Goal: Book appointment/travel/reservation

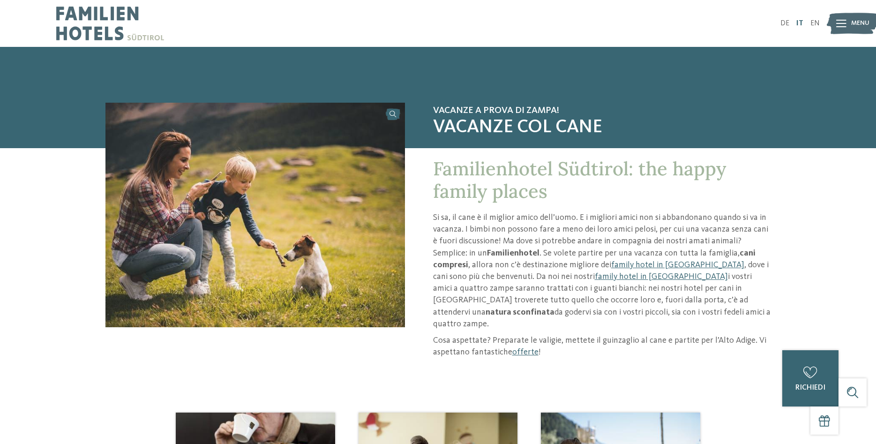
click at [801, 21] on link "IT" at bounding box center [800, 24] width 7 height 8
click at [857, 23] on span "Menu" at bounding box center [861, 23] width 18 height 9
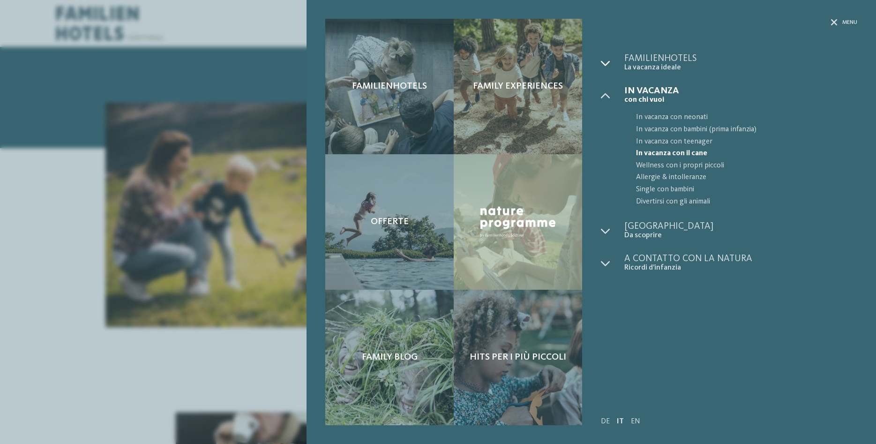
click at [605, 65] on icon at bounding box center [605, 63] width 9 height 9
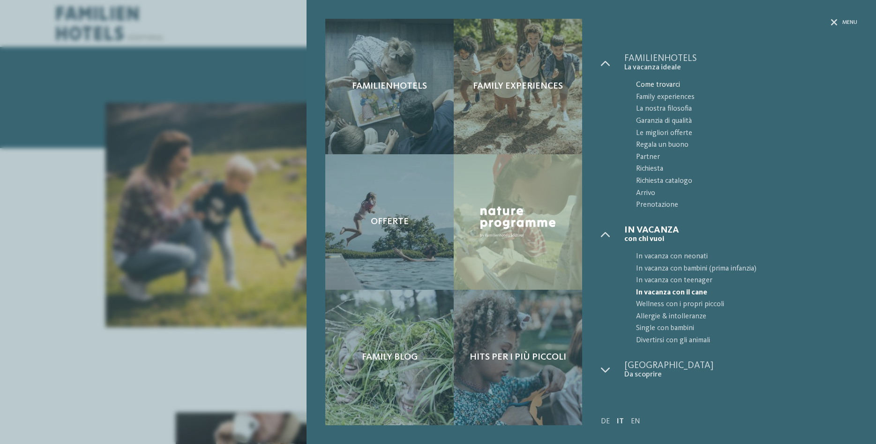
click at [658, 84] on span "Come trovarci" at bounding box center [746, 85] width 221 height 12
click at [656, 83] on span "Come trovarci" at bounding box center [746, 85] width 221 height 12
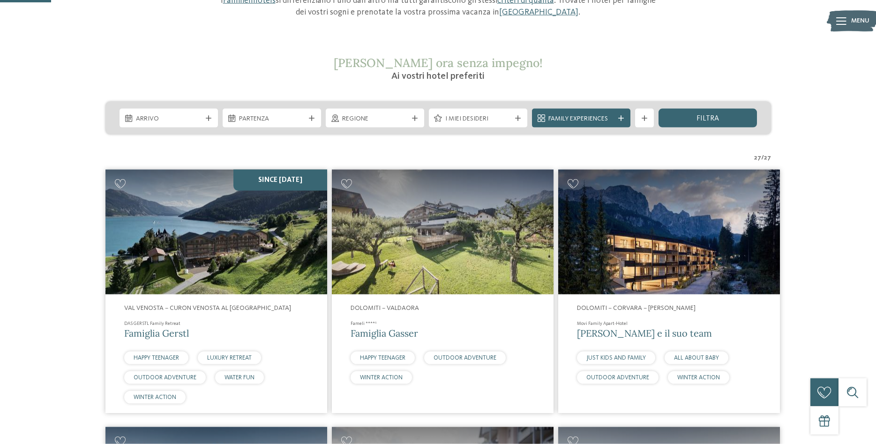
scroll to position [144, 0]
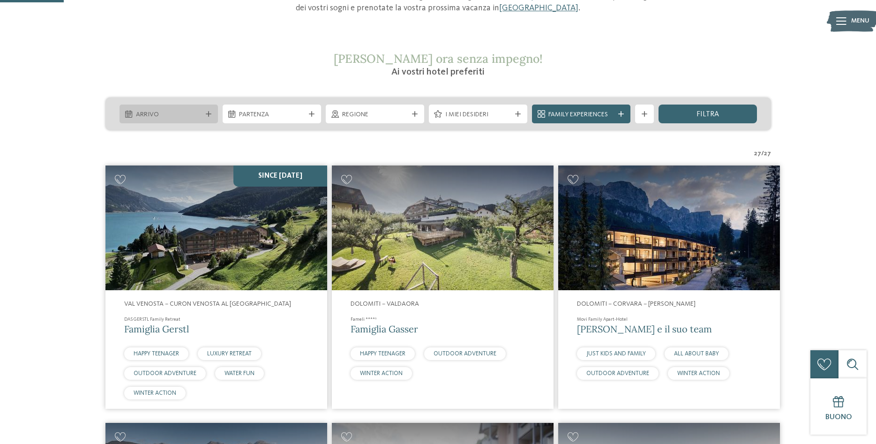
click at [206, 115] on icon at bounding box center [209, 114] width 6 height 6
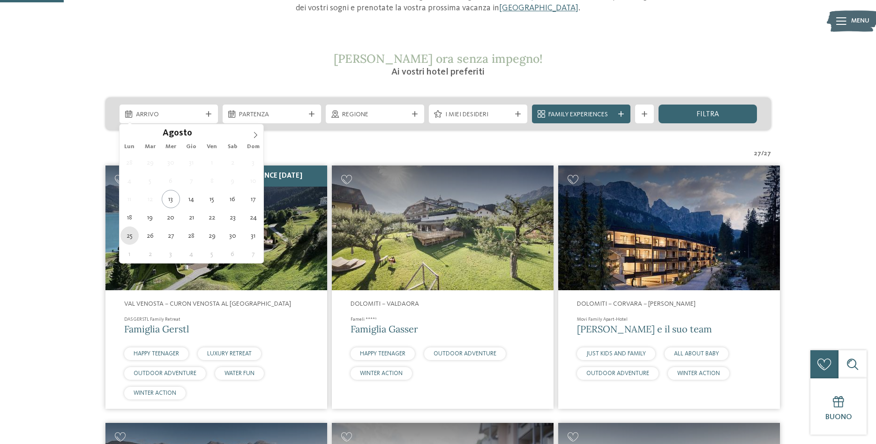
type div "25.08.2025"
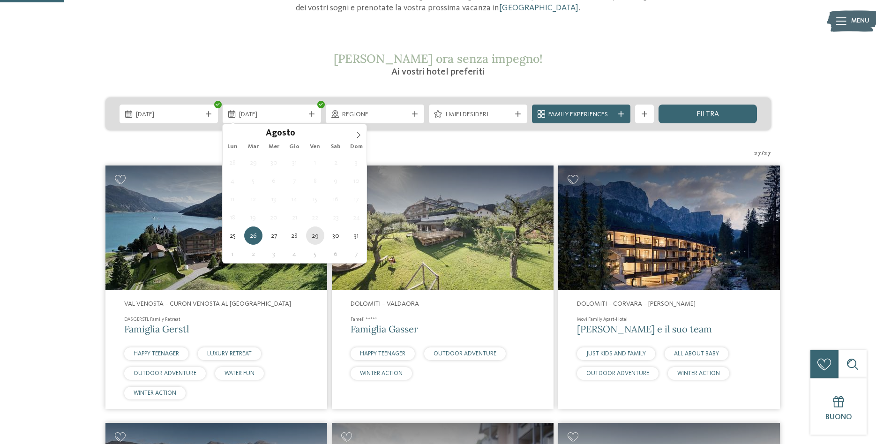
type div "29.08.2025"
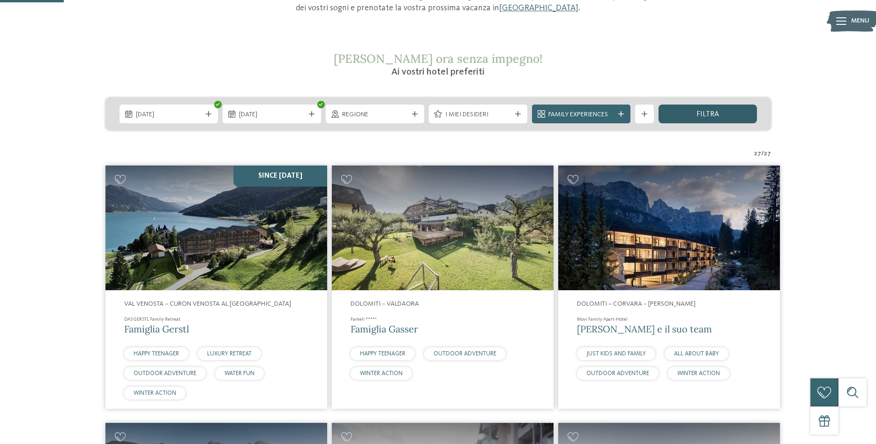
click at [718, 113] on span "filtra" at bounding box center [708, 115] width 23 height 8
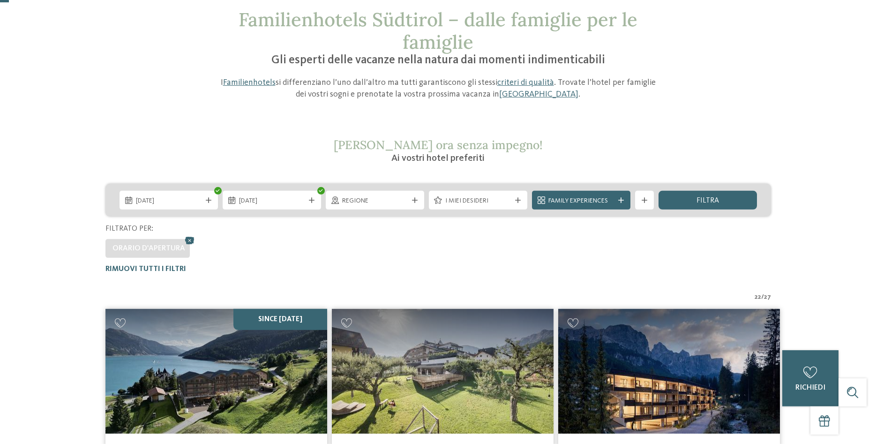
scroll to position [21, 0]
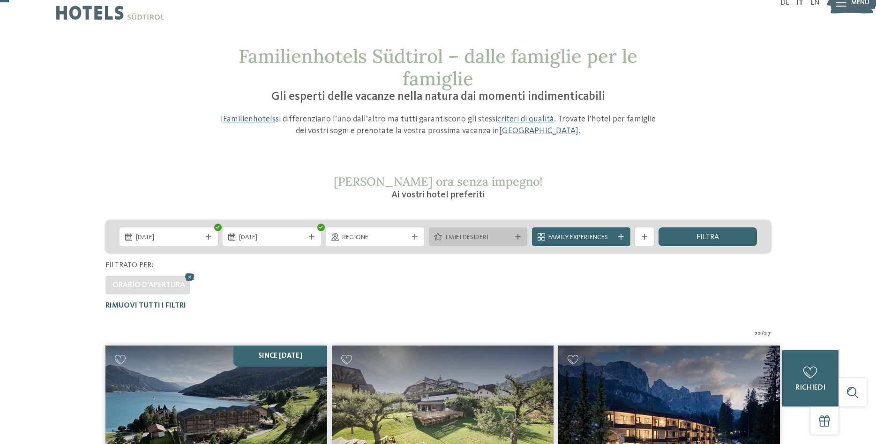
click at [518, 238] on icon at bounding box center [518, 237] width 6 height 6
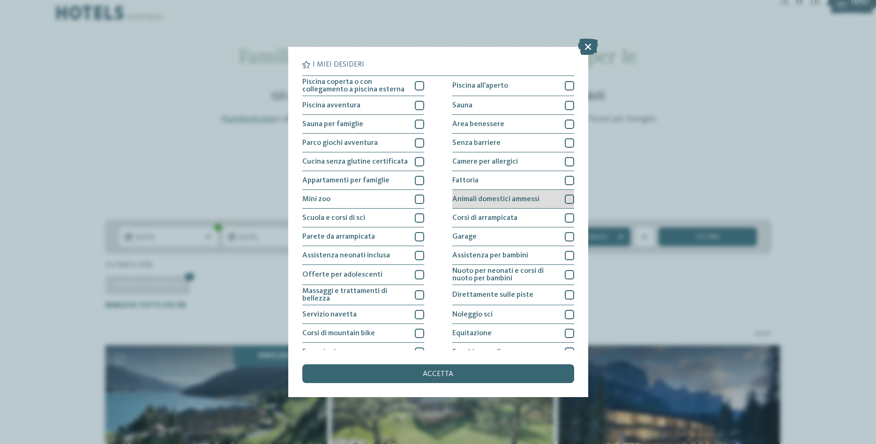
click at [569, 200] on div at bounding box center [569, 199] width 9 height 9
click at [440, 371] on span "accetta" at bounding box center [438, 374] width 30 height 8
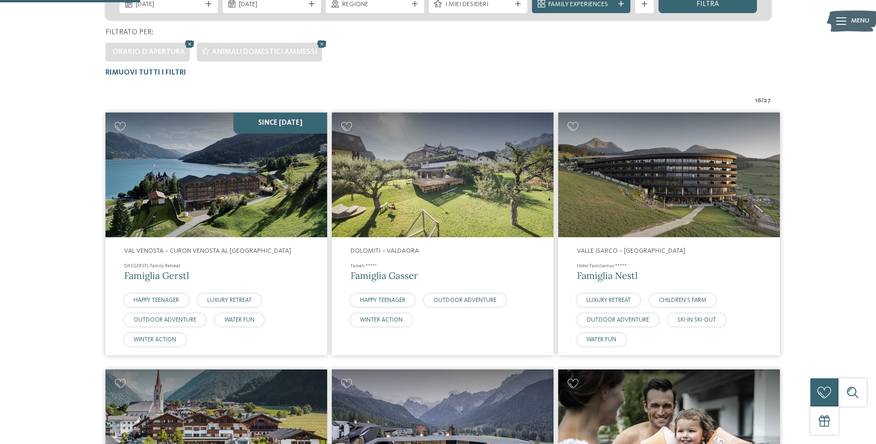
scroll to position [308, 0]
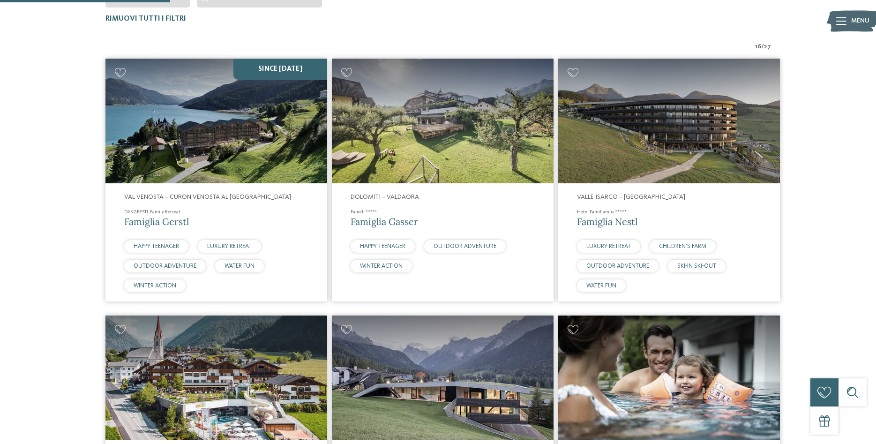
click at [249, 159] on img at bounding box center [217, 121] width 222 height 125
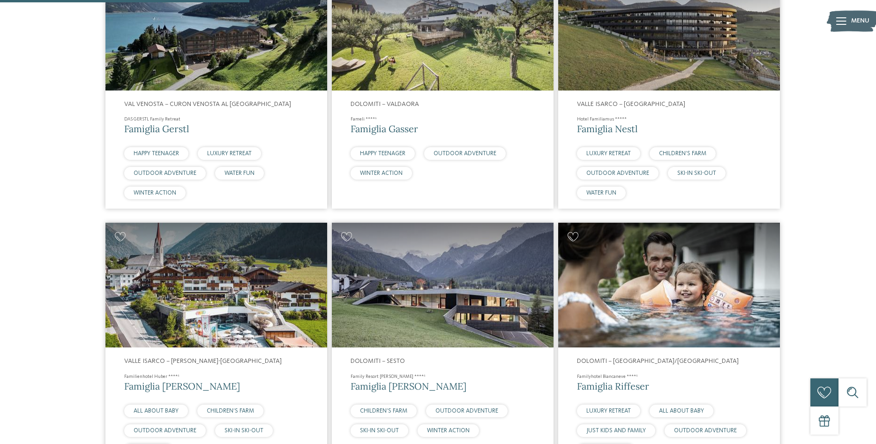
scroll to position [355, 0]
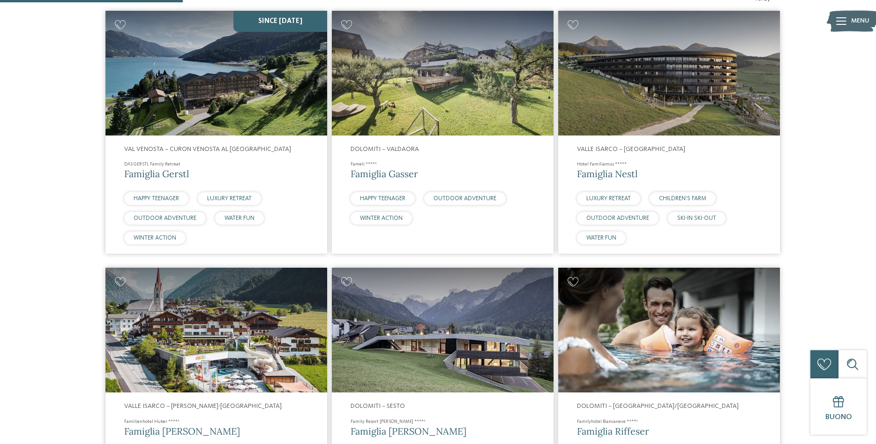
click at [461, 112] on img at bounding box center [443, 73] width 222 height 125
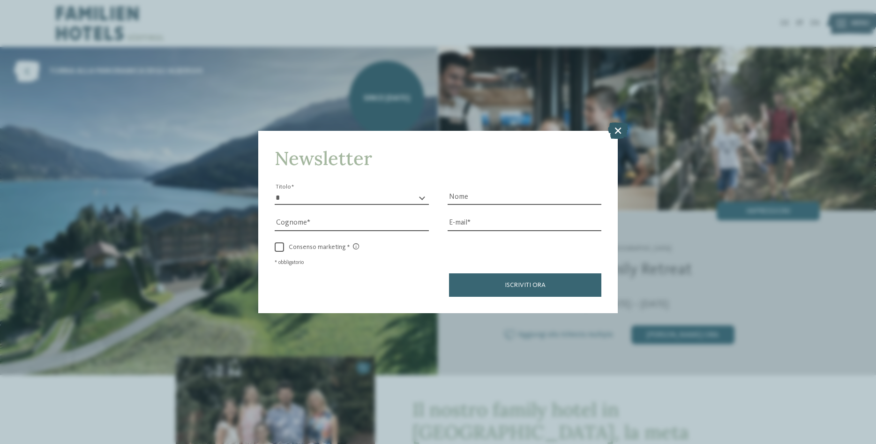
click at [620, 130] on icon at bounding box center [618, 130] width 20 height 16
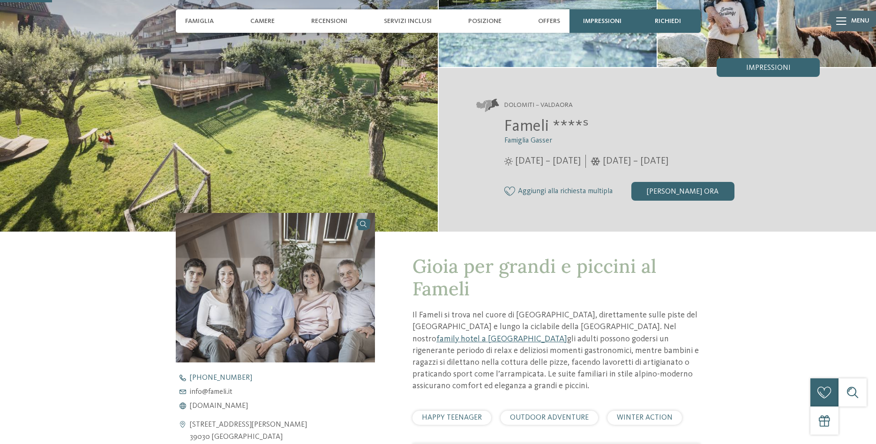
scroll to position [287, 0]
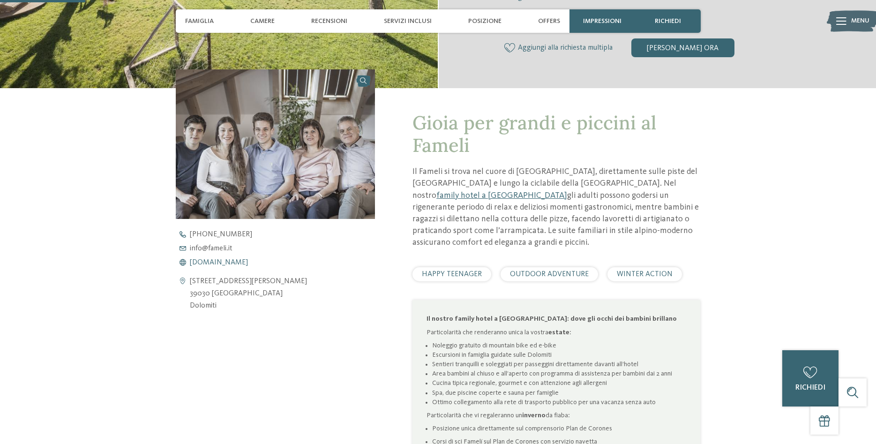
click at [208, 261] on span "www.fameli.it" at bounding box center [219, 263] width 58 height 8
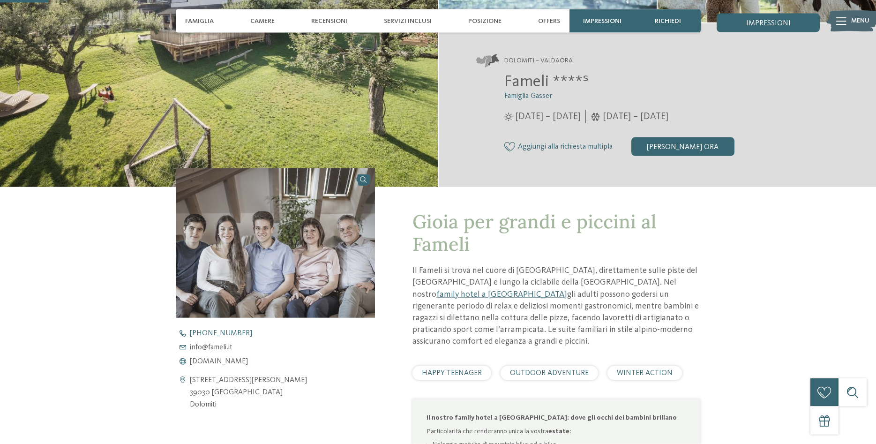
scroll to position [96, 0]
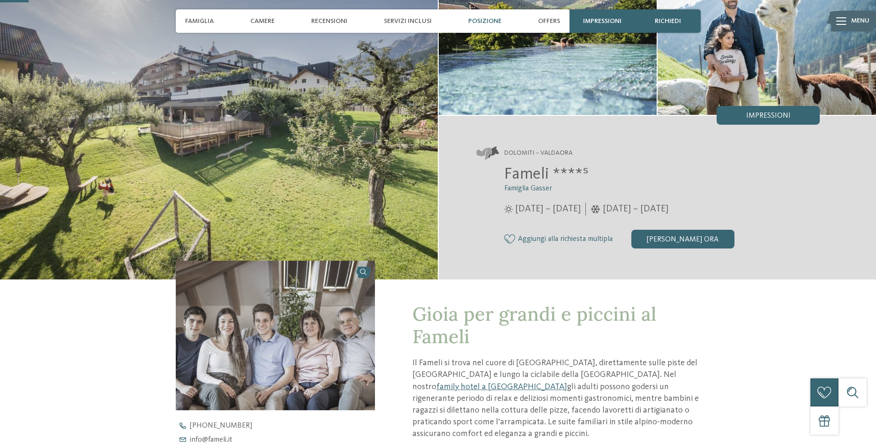
click at [481, 22] on span "Posizione" at bounding box center [484, 21] width 33 height 8
click at [483, 20] on span "Posizione" at bounding box center [484, 21] width 33 height 8
click at [487, 20] on span "Posizione" at bounding box center [484, 21] width 33 height 8
click at [485, 19] on span "Posizione" at bounding box center [484, 21] width 33 height 8
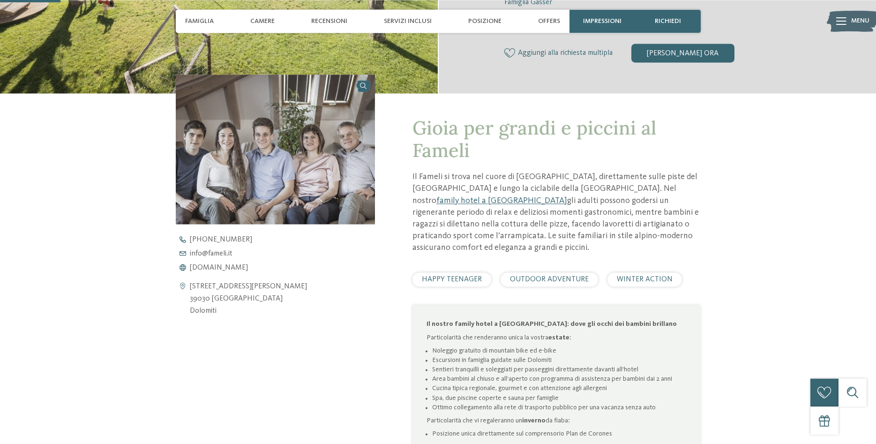
scroll to position [335, 0]
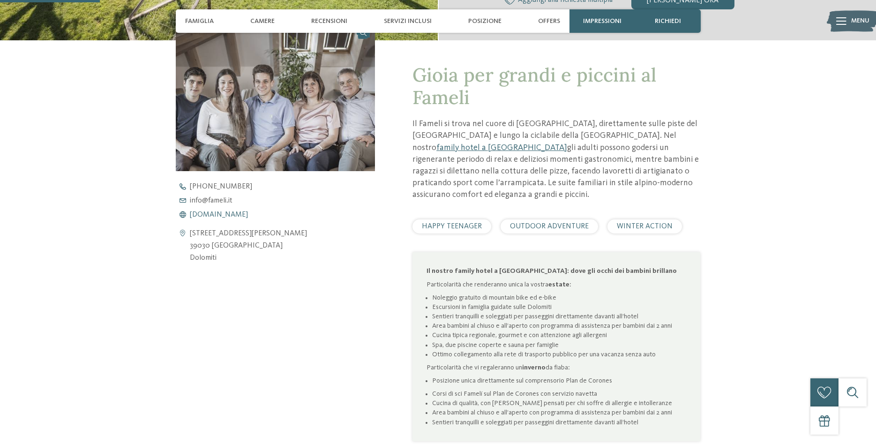
click at [216, 212] on span "www.fameli.it" at bounding box center [219, 215] width 58 height 8
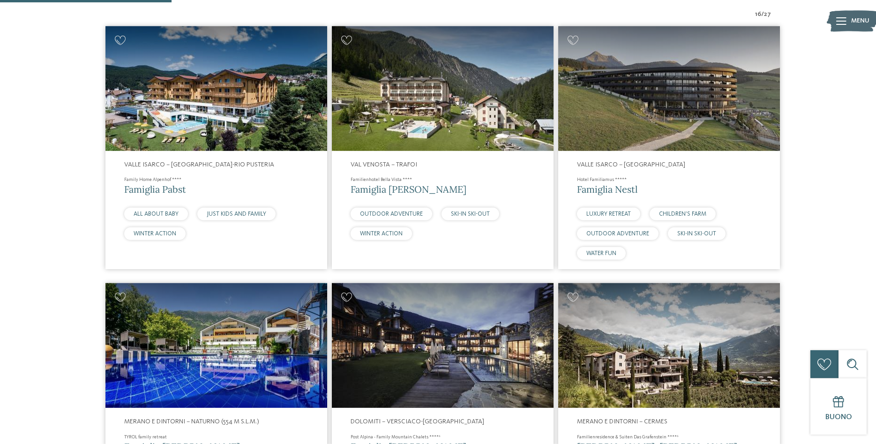
scroll to position [499, 0]
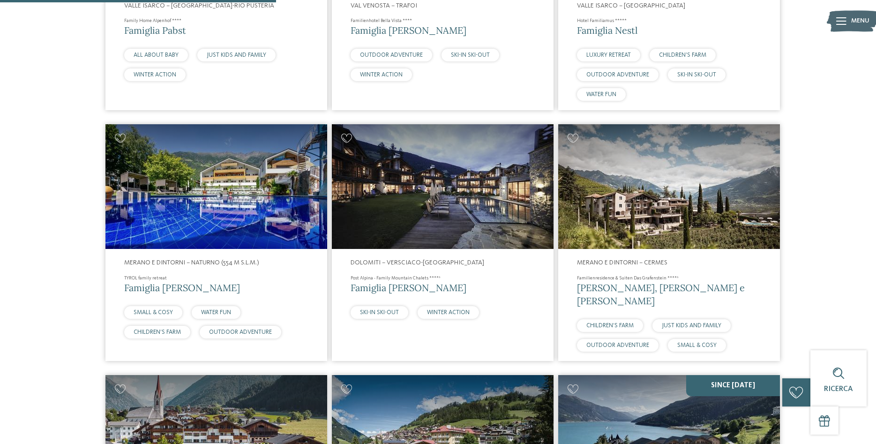
click at [460, 209] on img at bounding box center [443, 186] width 222 height 125
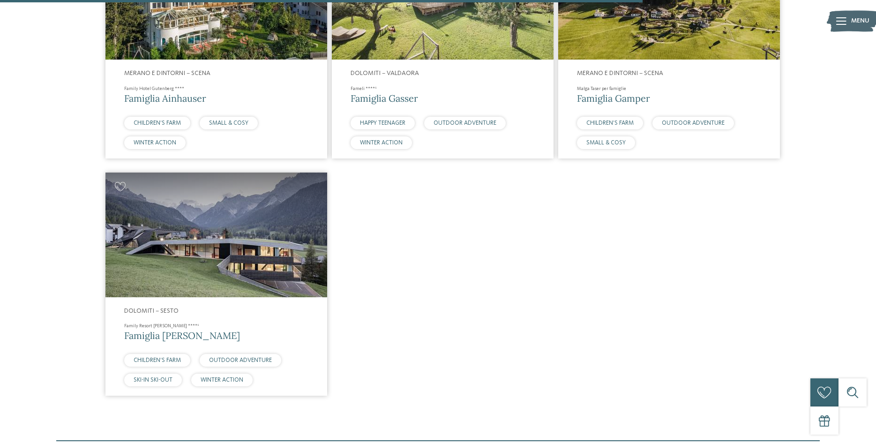
scroll to position [1456, 0]
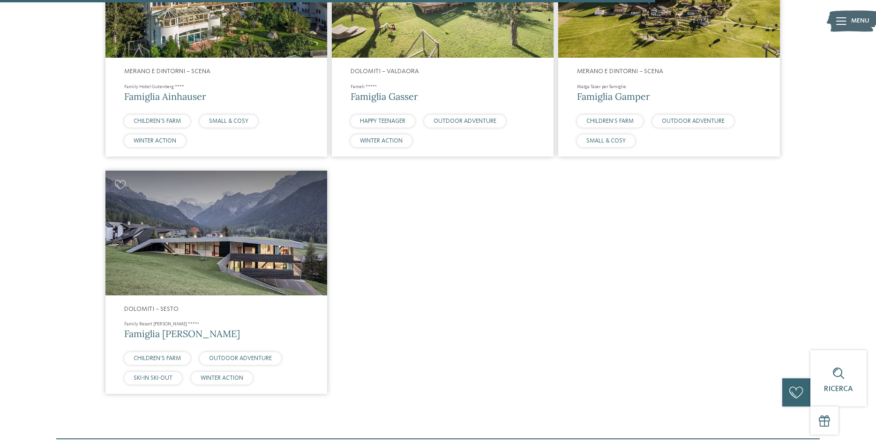
click at [246, 240] on img at bounding box center [217, 233] width 222 height 125
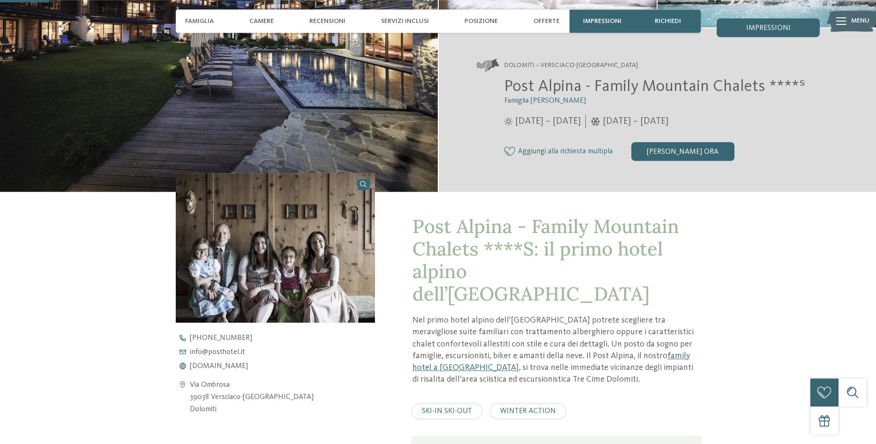
scroll to position [191, 0]
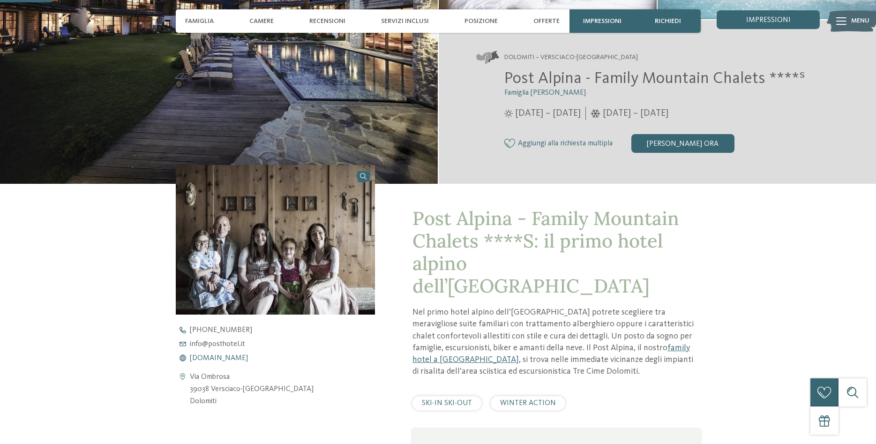
click at [212, 357] on span "www.postalpina.it" at bounding box center [219, 359] width 58 height 8
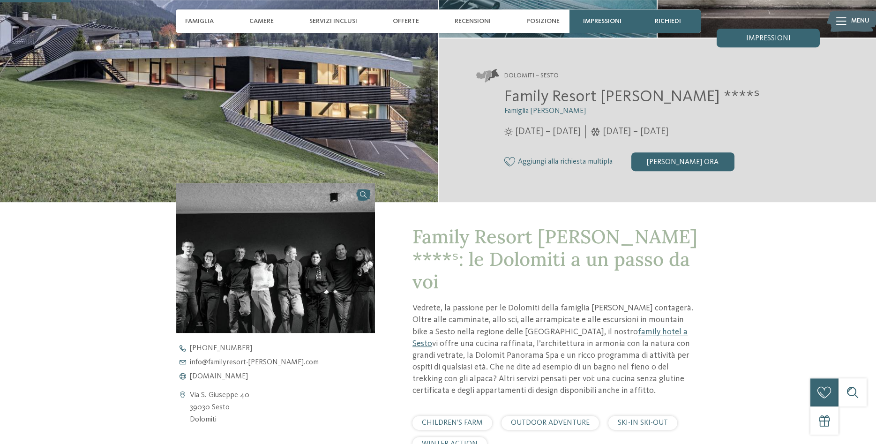
scroll to position [287, 0]
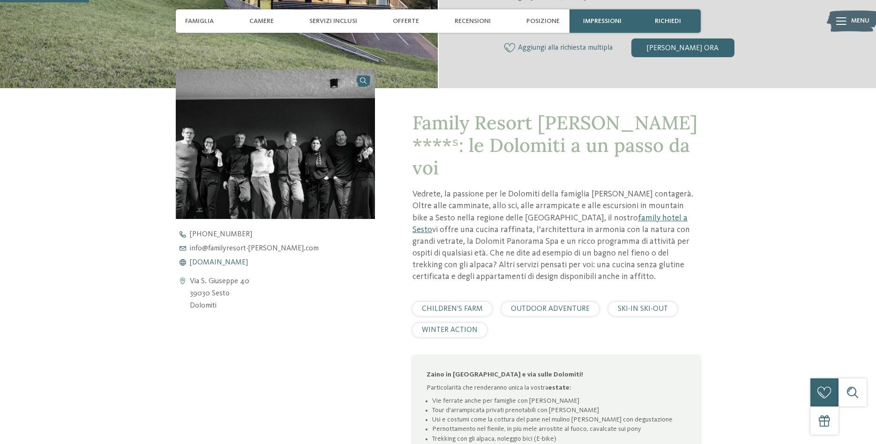
click at [242, 263] on span "[DOMAIN_NAME]" at bounding box center [219, 263] width 58 height 8
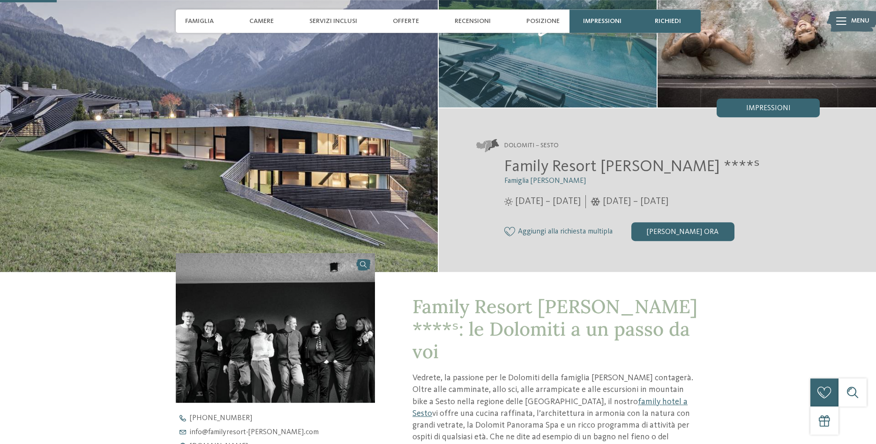
scroll to position [96, 0]
